Goal: Go to known website: Access a specific website the user already knows

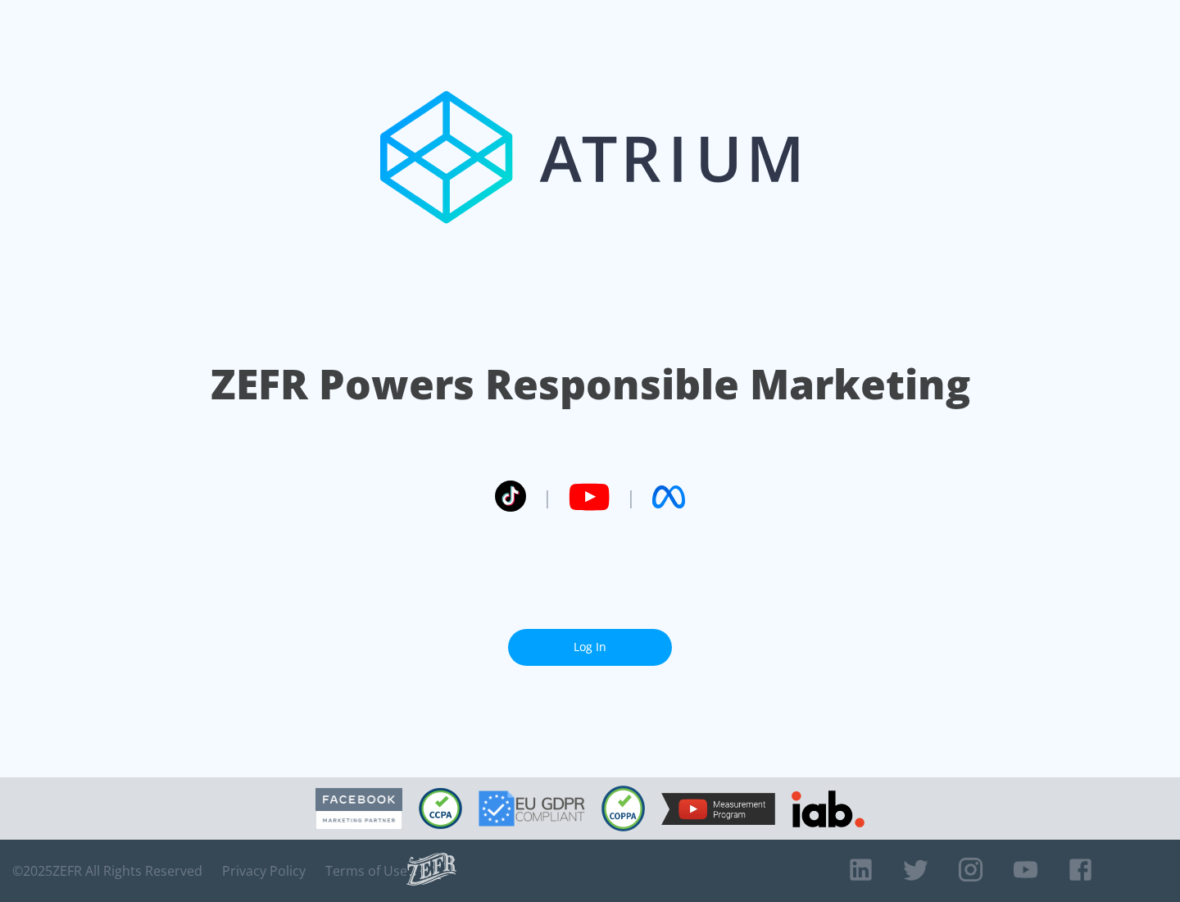
click at [590, 640] on link "Log In" at bounding box center [590, 647] width 164 height 37
